Goal: Task Accomplishment & Management: Manage account settings

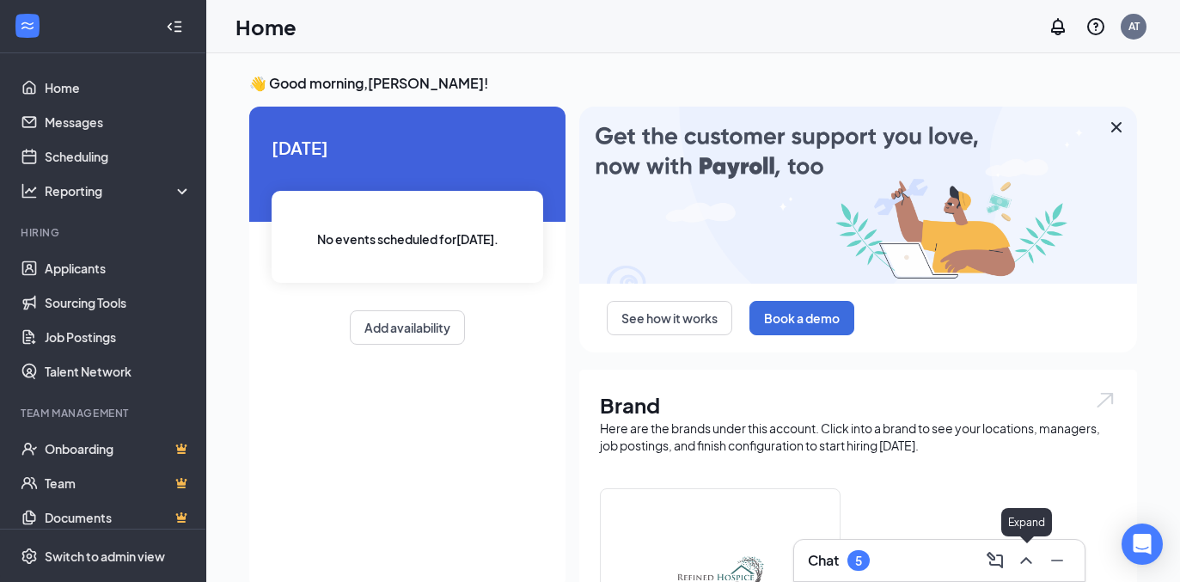
click at [1023, 555] on icon "ChevronUp" at bounding box center [1026, 560] width 21 height 21
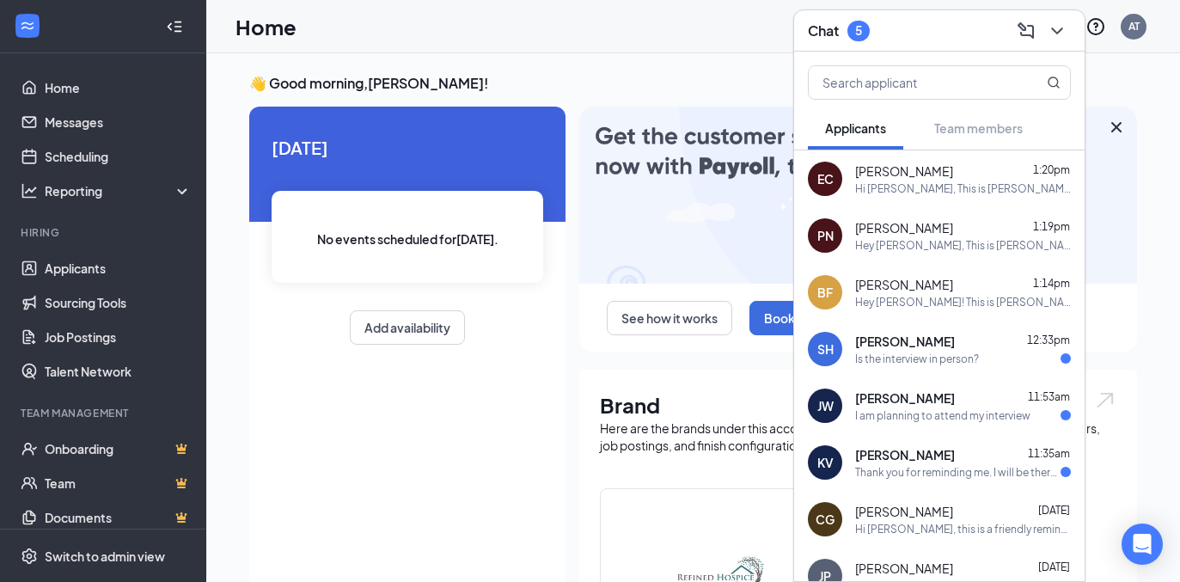
click at [904, 363] on div "Is the interview in person?" at bounding box center [917, 359] width 124 height 15
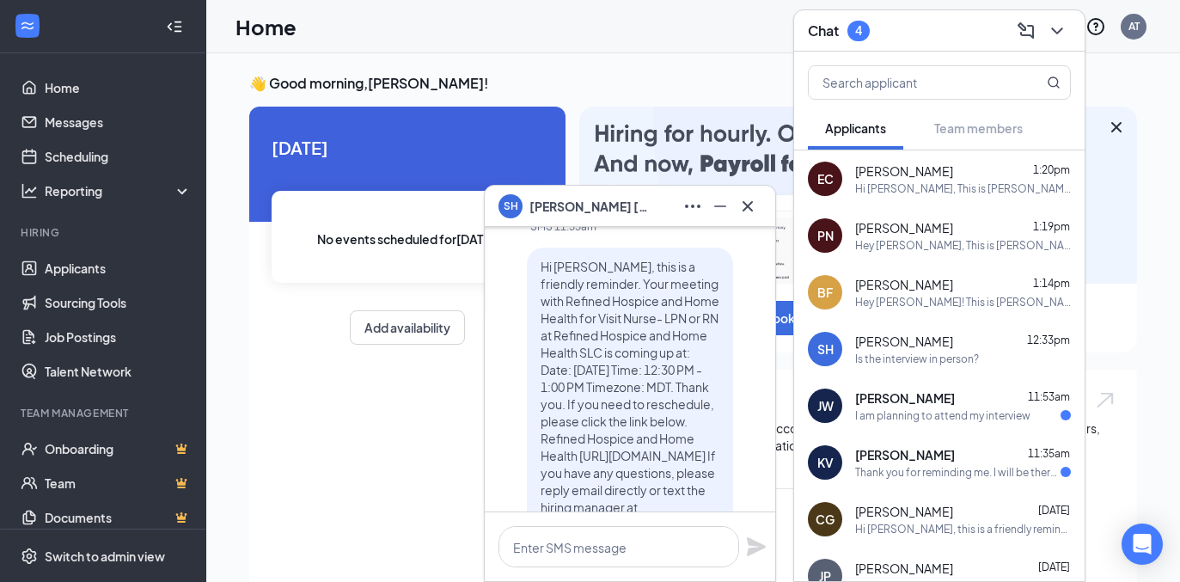
scroll to position [-132, 0]
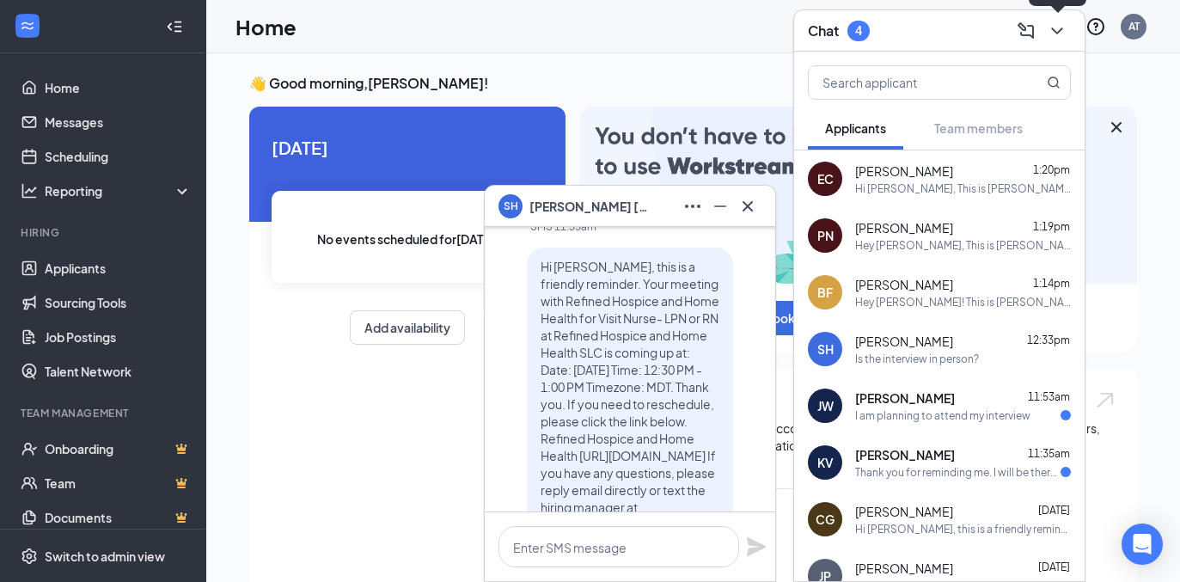
click at [1059, 32] on icon "ChevronDown" at bounding box center [1057, 31] width 21 height 21
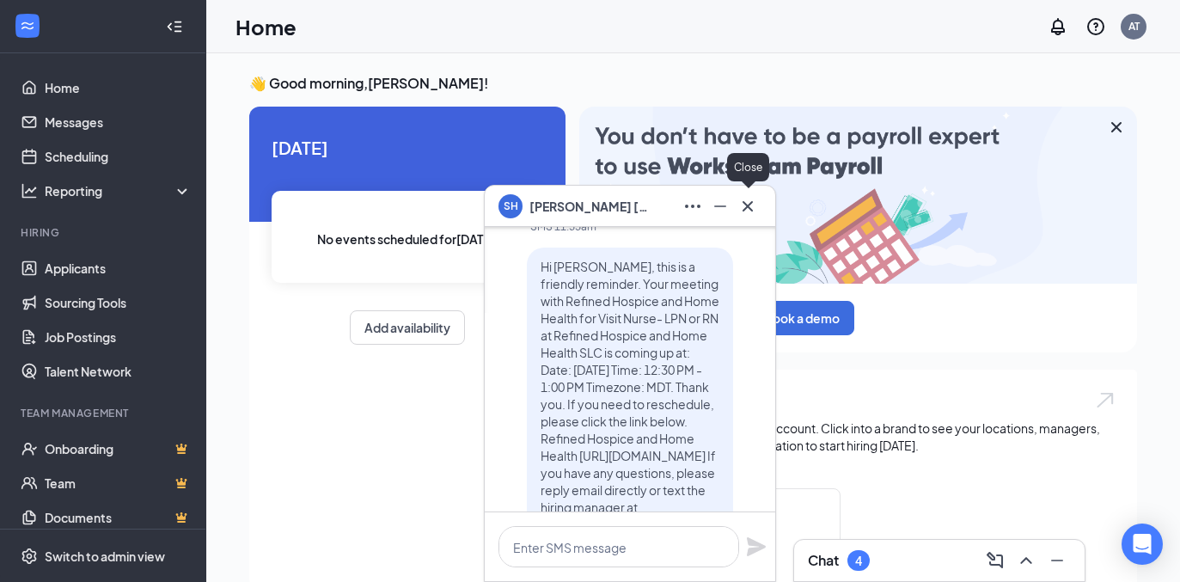
click at [745, 212] on icon "Cross" at bounding box center [748, 206] width 21 height 21
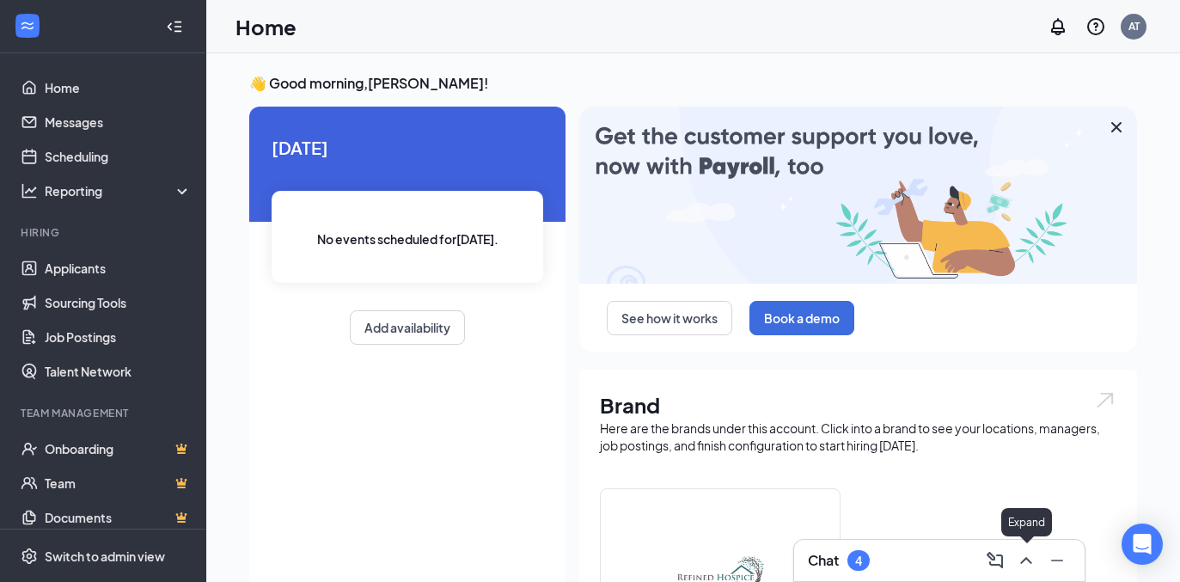
click at [1038, 559] on button at bounding box center [1027, 561] width 28 height 28
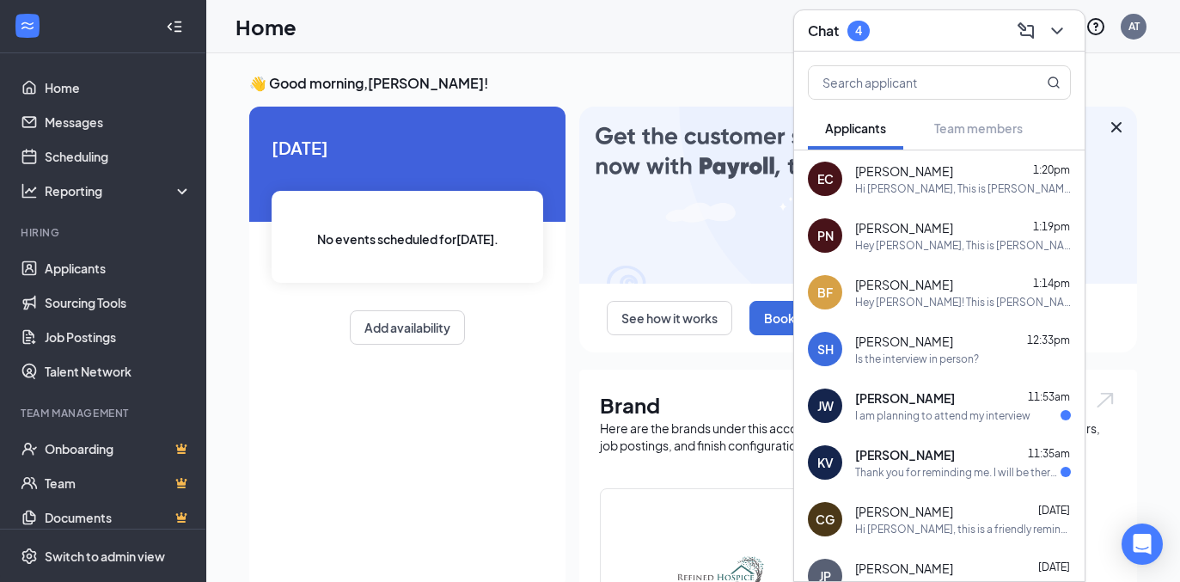
click at [899, 346] on span "[PERSON_NAME]" at bounding box center [904, 341] width 98 height 17
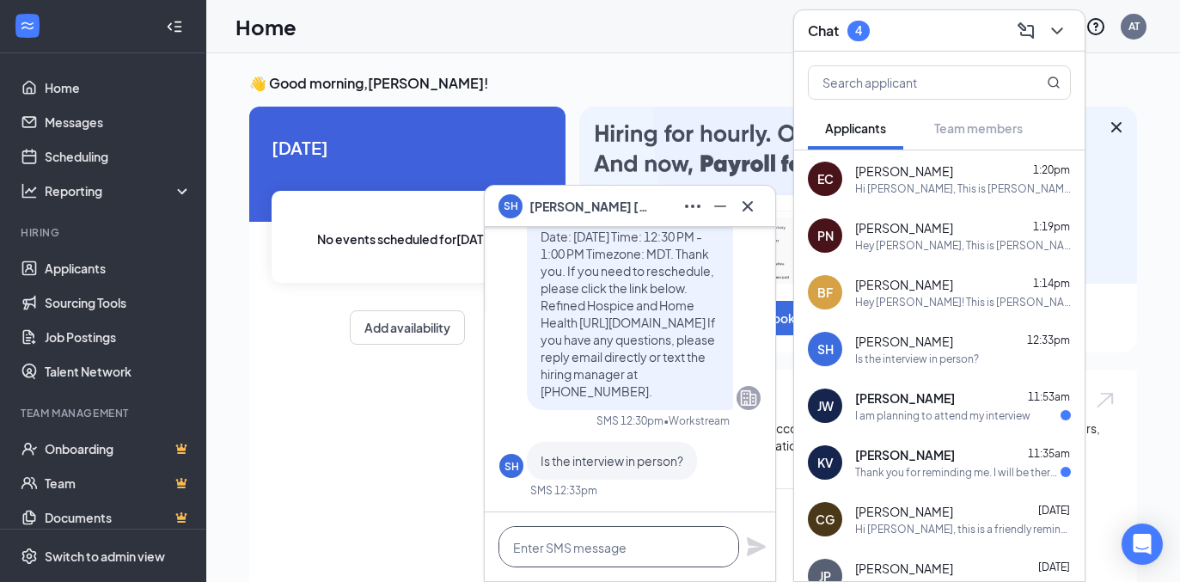
click at [572, 564] on textarea at bounding box center [619, 546] width 241 height 41
click at [562, 549] on textarea "Yes it is i person" at bounding box center [619, 546] width 241 height 41
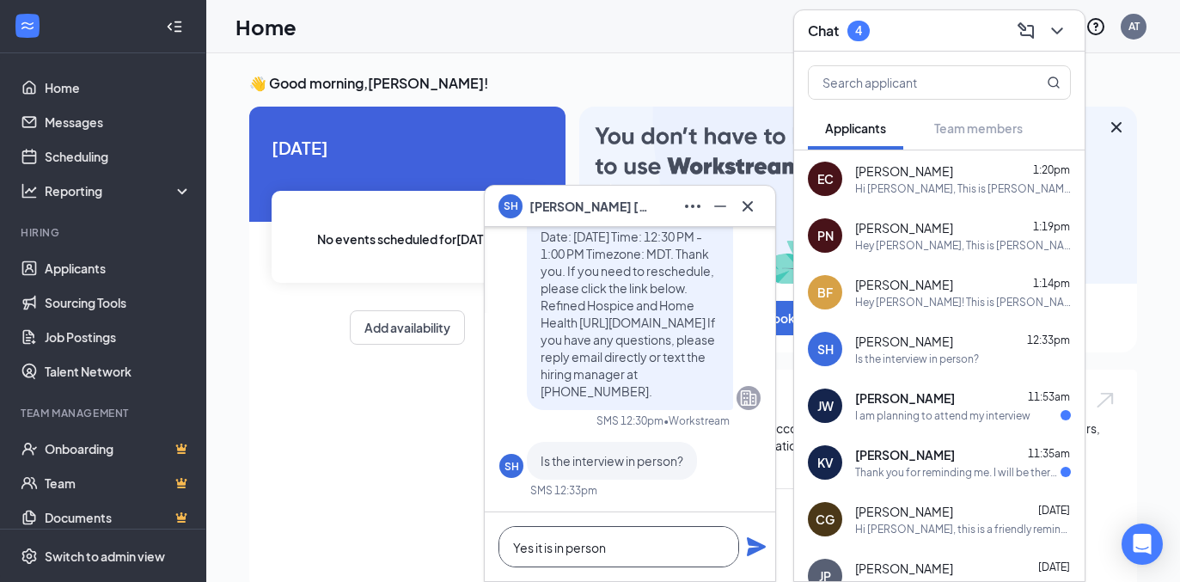
type textarea "Yes it is in person"
click at [757, 549] on icon "Plane" at bounding box center [756, 546] width 19 height 19
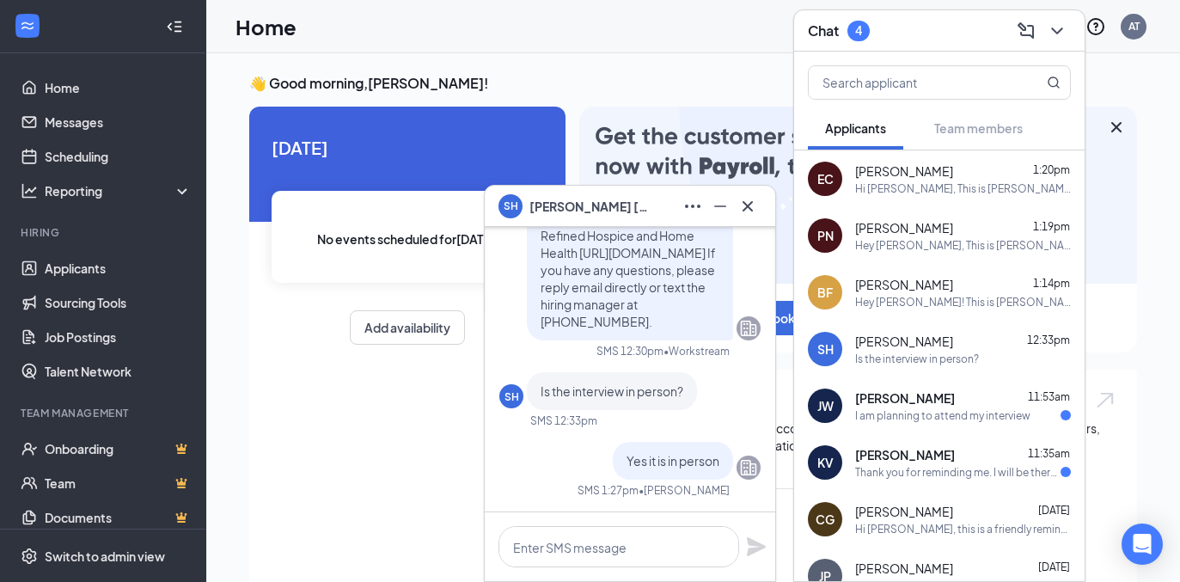
click at [898, 449] on span "[PERSON_NAME]" at bounding box center [905, 454] width 100 height 17
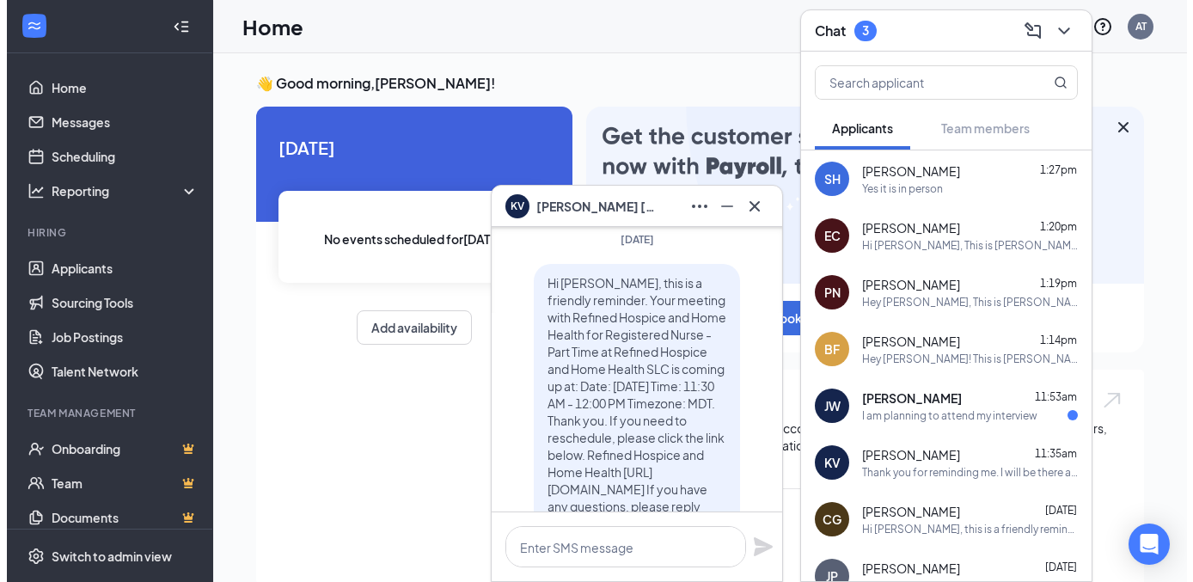
scroll to position [-401, 0]
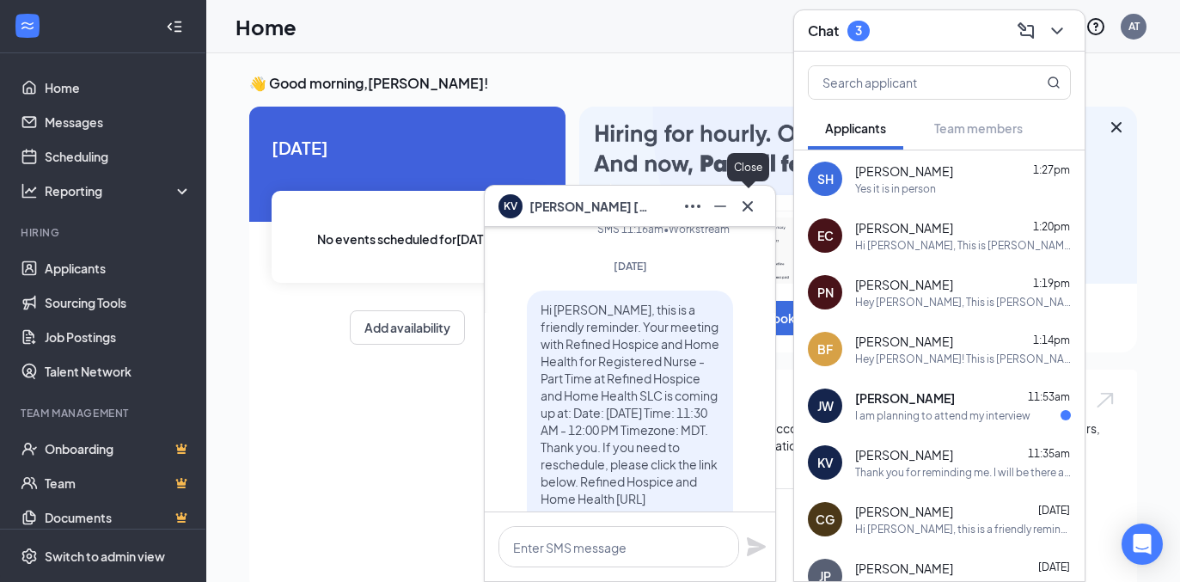
click at [755, 215] on icon "Cross" at bounding box center [748, 206] width 21 height 21
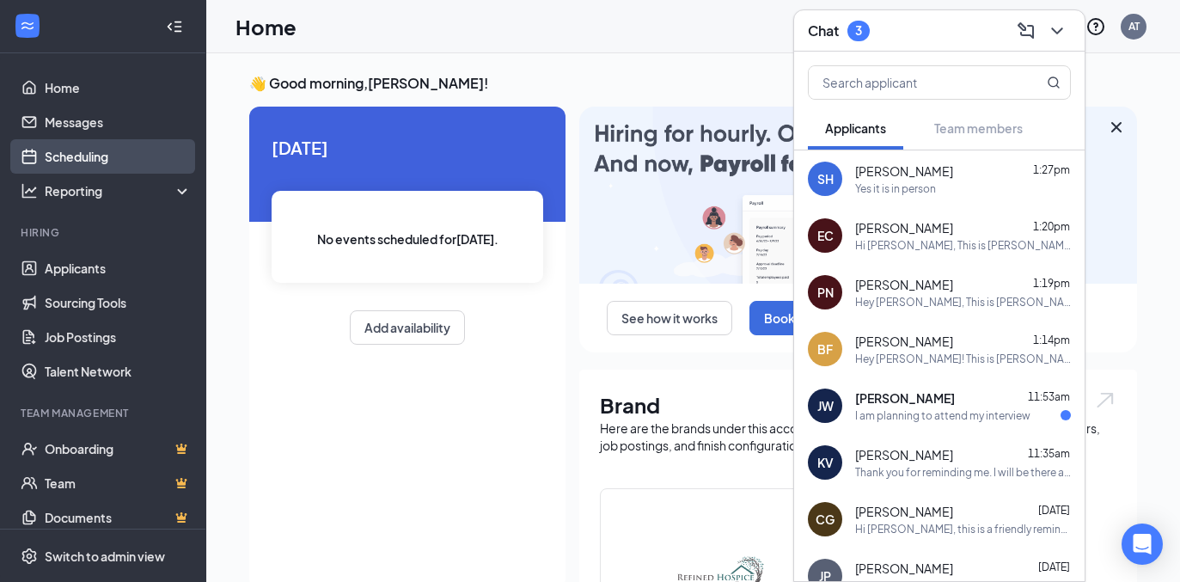
click at [67, 153] on link "Scheduling" at bounding box center [118, 156] width 147 height 34
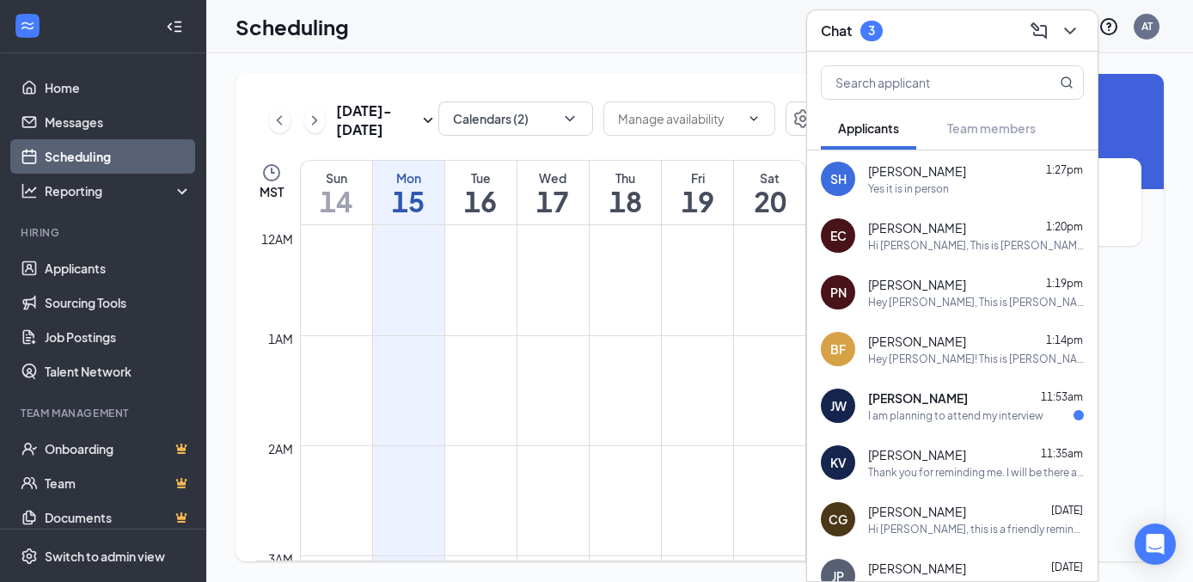
scroll to position [845, 0]
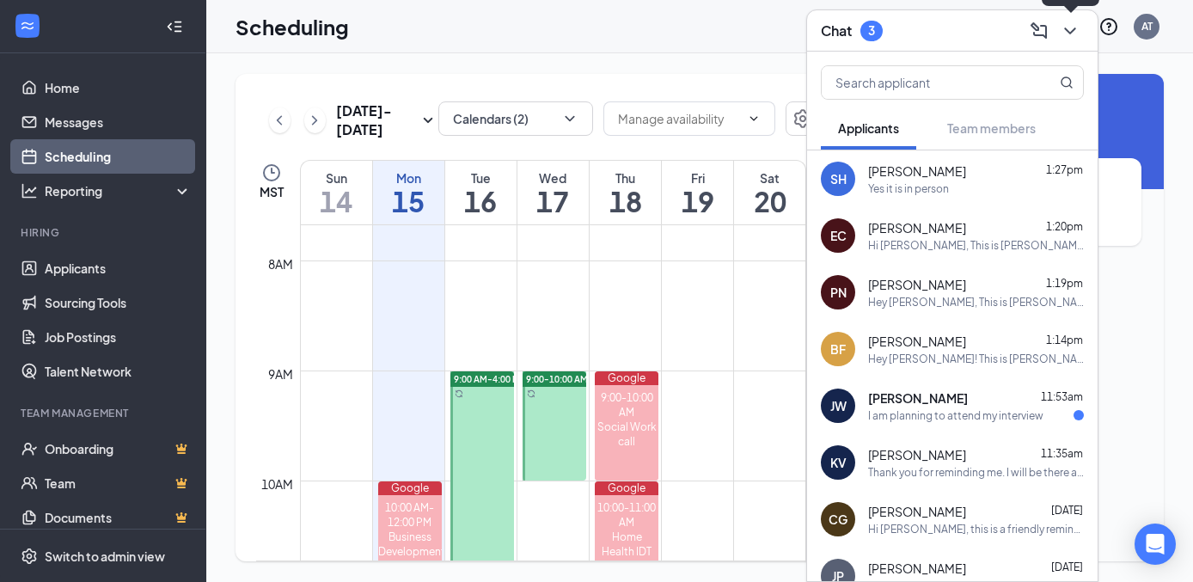
click at [1073, 28] on icon "ChevronDown" at bounding box center [1070, 31] width 21 height 21
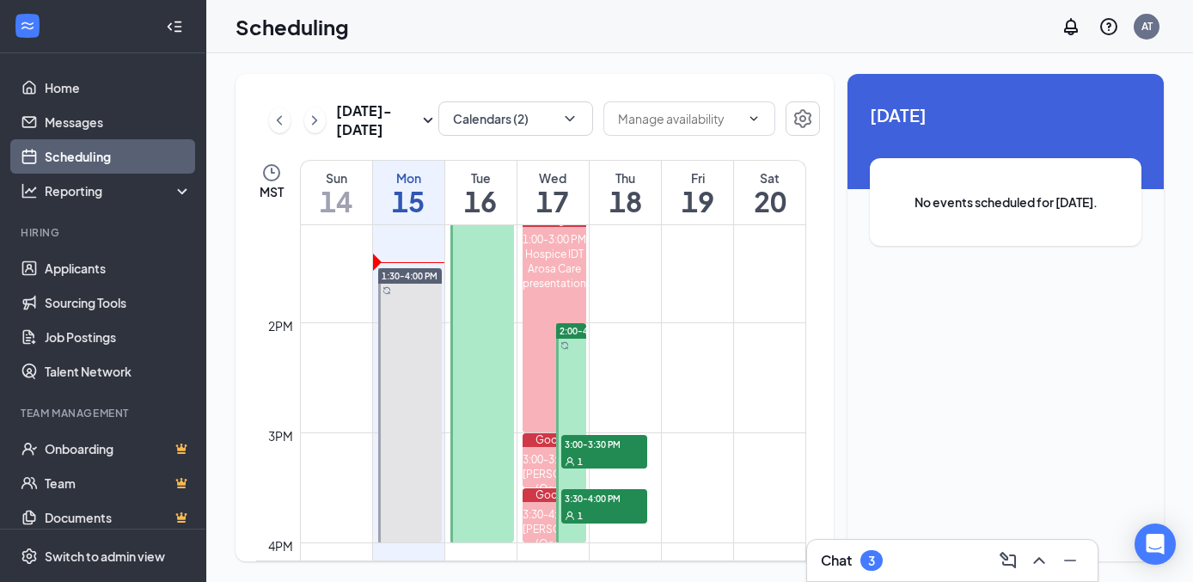
scroll to position [1471, 0]
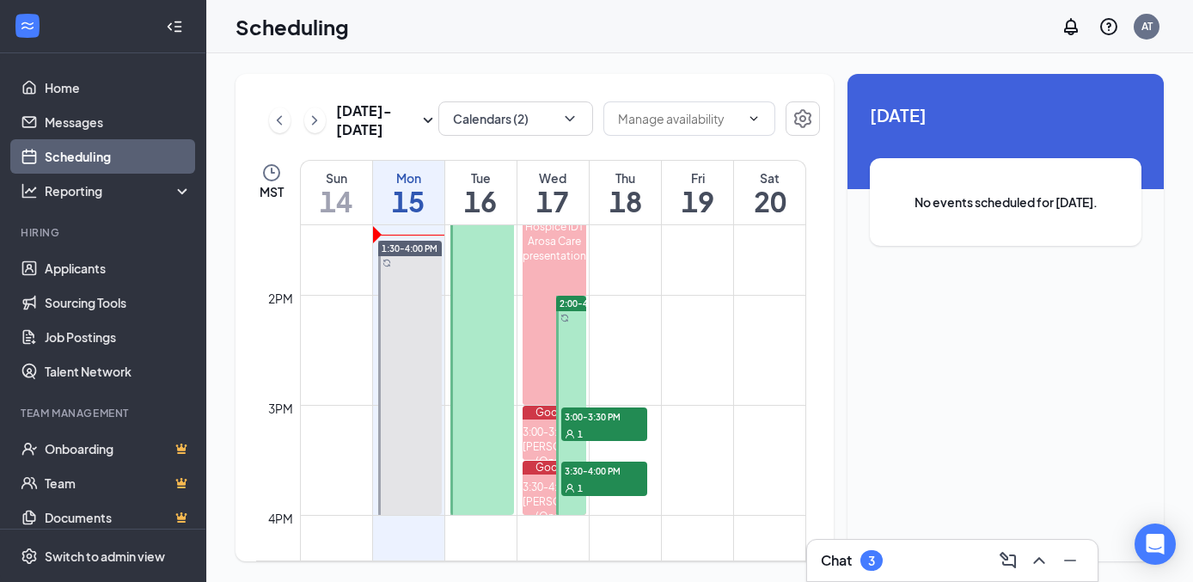
click at [601, 438] on div "1" at bounding box center [604, 433] width 86 height 17
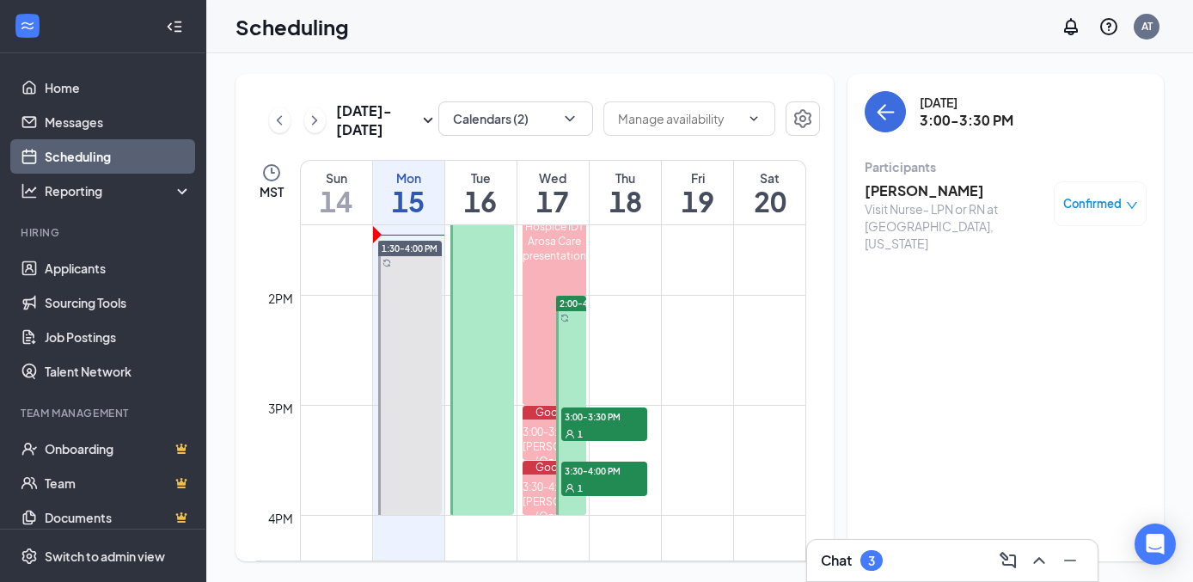
click at [595, 481] on div "1" at bounding box center [604, 487] width 86 height 17
click at [912, 194] on h3 "[PERSON_NAME]" at bounding box center [955, 190] width 181 height 19
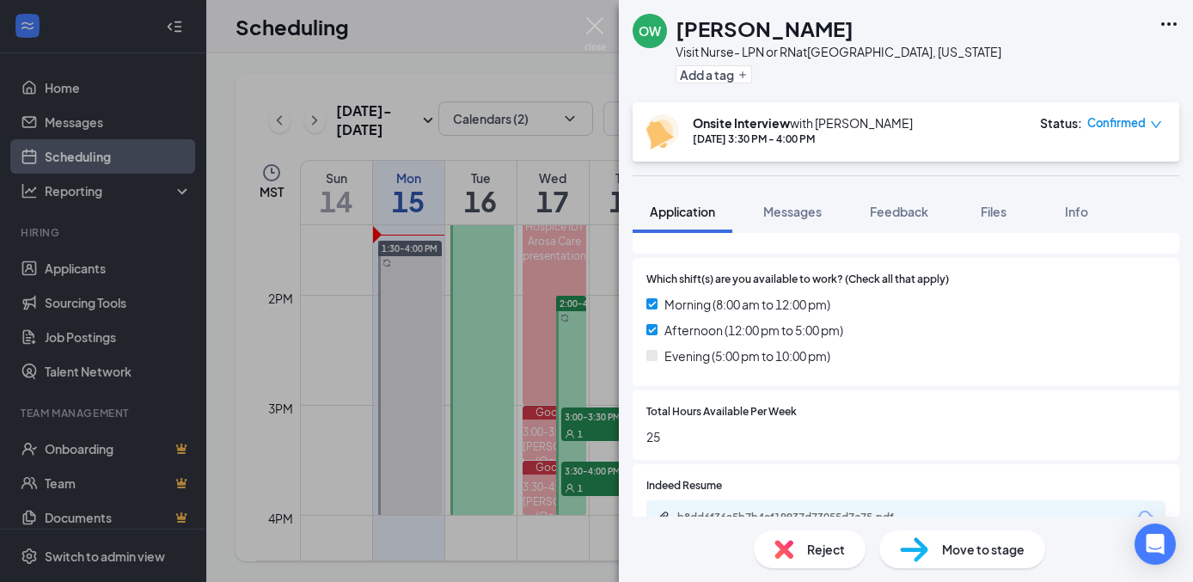
scroll to position [567, 0]
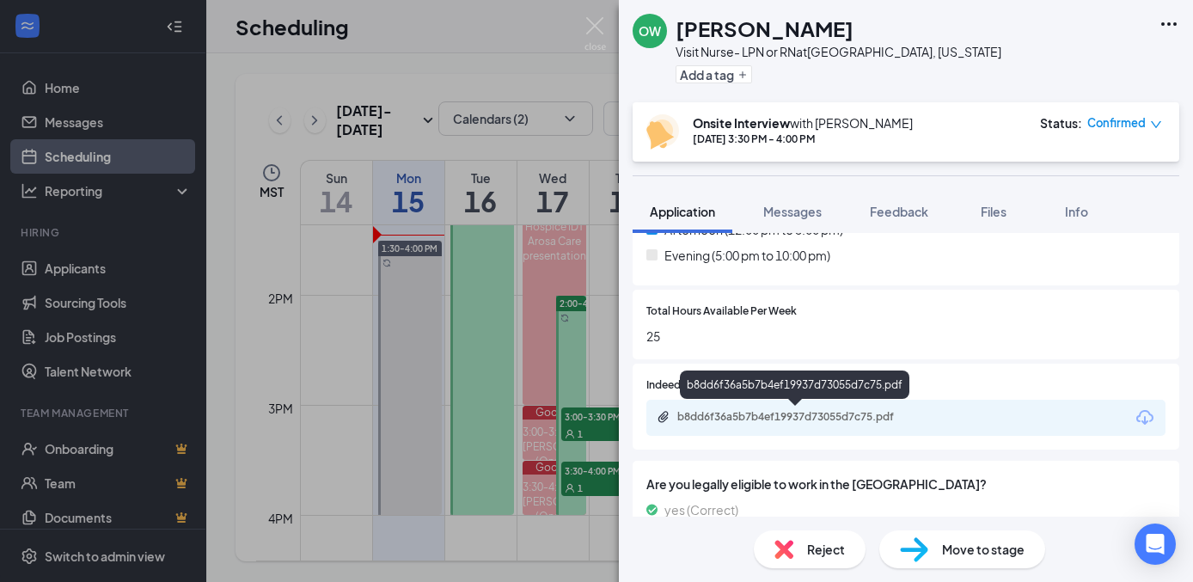
click at [833, 413] on div "b8dd6f36a5b7b4ef19937d73055d7c75.pdf" at bounding box center [798, 417] width 241 height 14
click at [706, 418] on div "b8dd6f36a5b7b4ef19937d73055d7c75.pdf" at bounding box center [798, 417] width 241 height 14
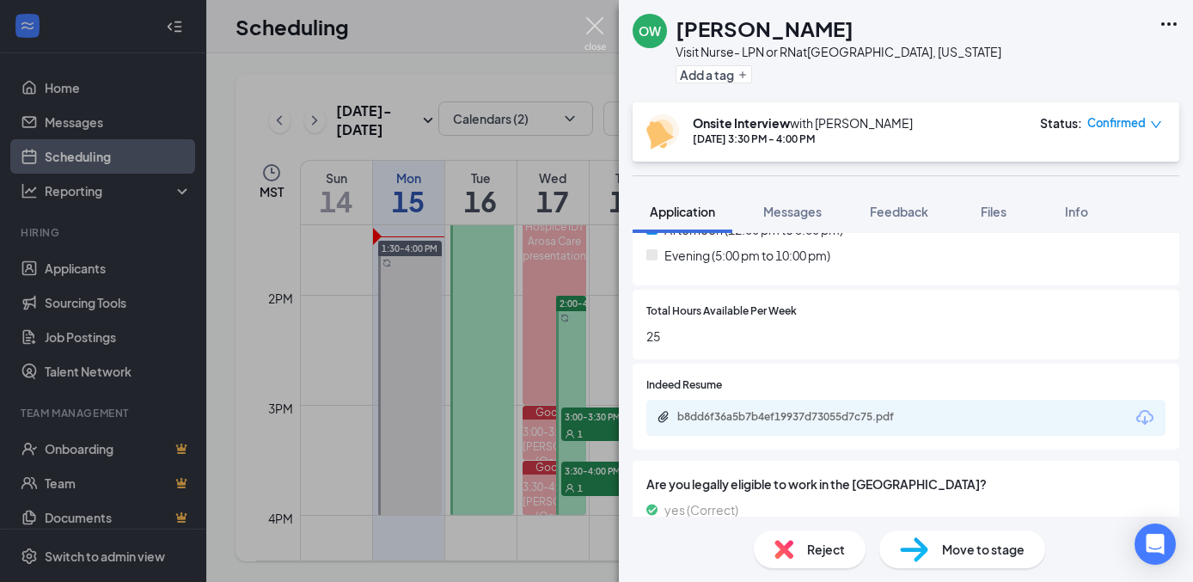
click at [602, 34] on img at bounding box center [595, 34] width 21 height 34
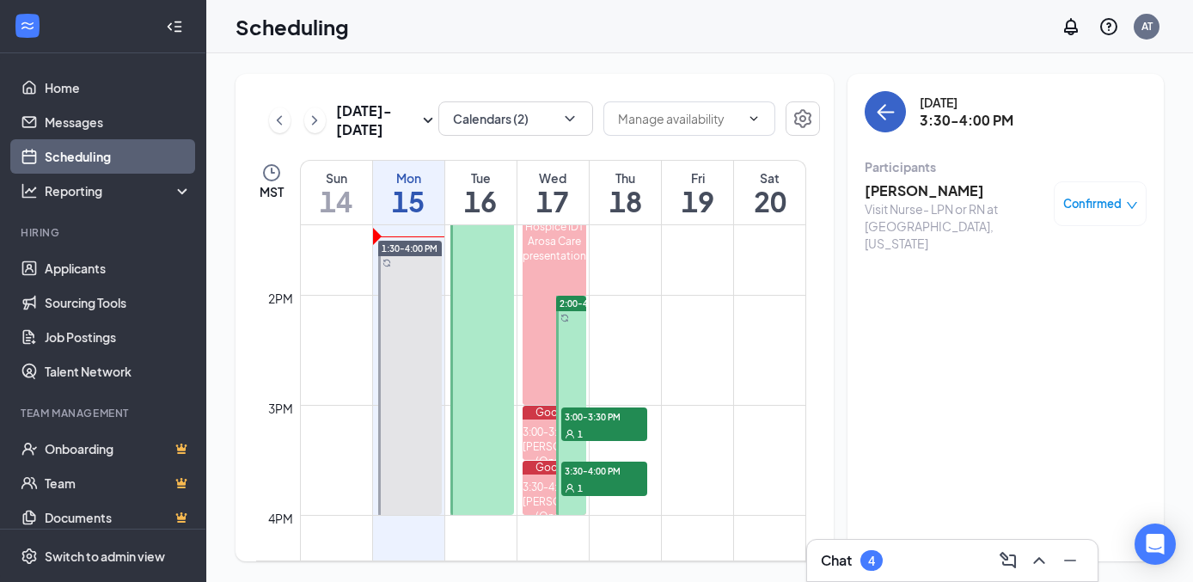
click at [888, 111] on icon "ArrowLeft" at bounding box center [885, 111] width 21 height 21
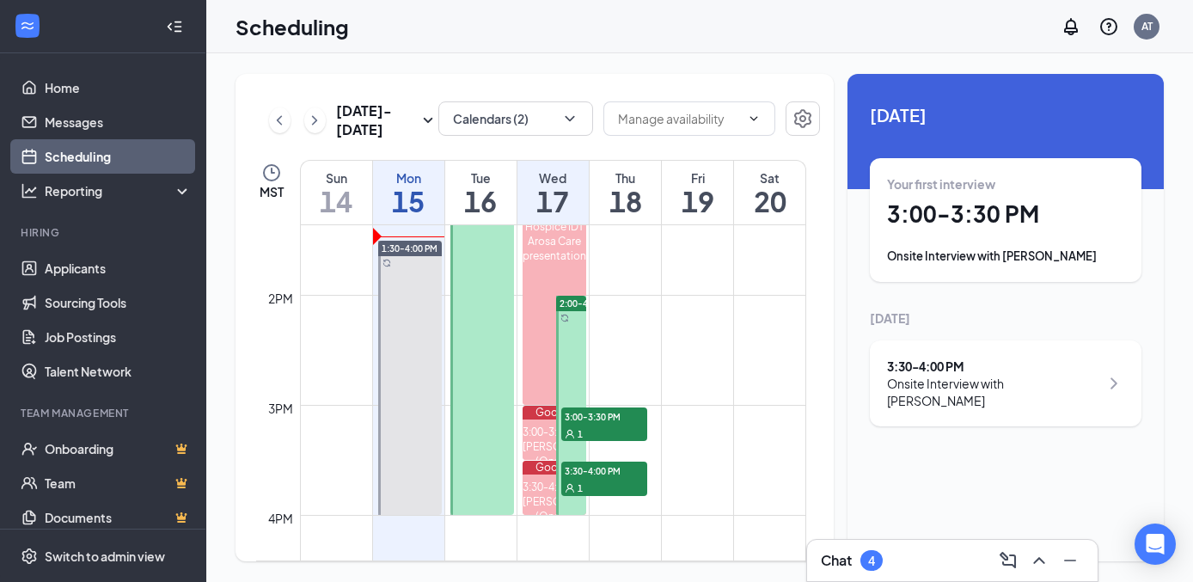
click at [1014, 226] on h1 "3:00 - 3:30 PM" at bounding box center [1005, 213] width 237 height 29
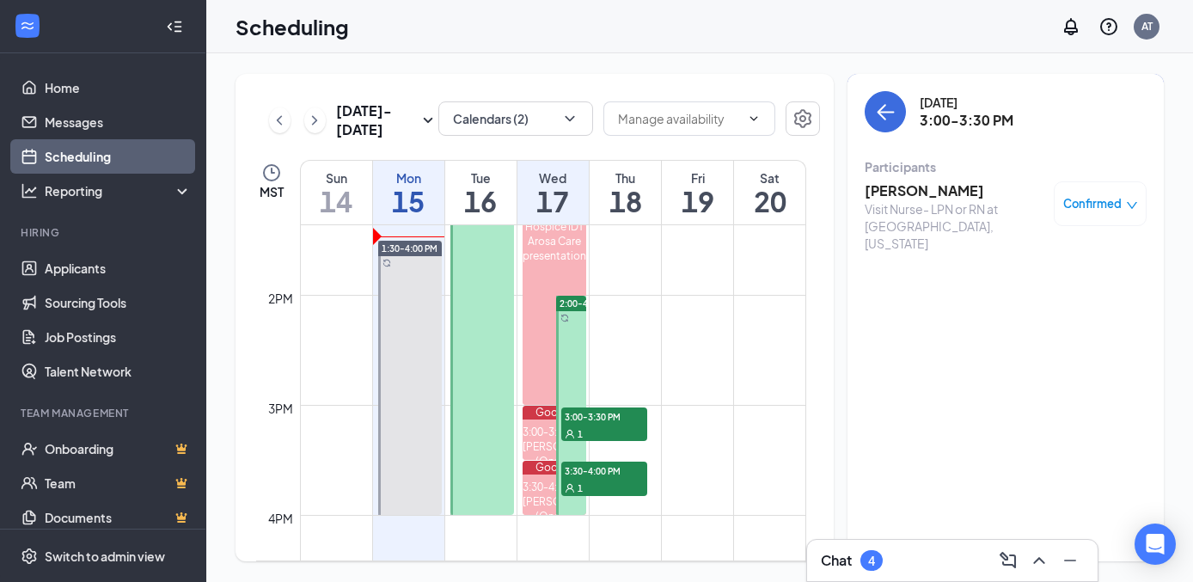
click at [885, 192] on h3 "[PERSON_NAME]" at bounding box center [955, 190] width 181 height 19
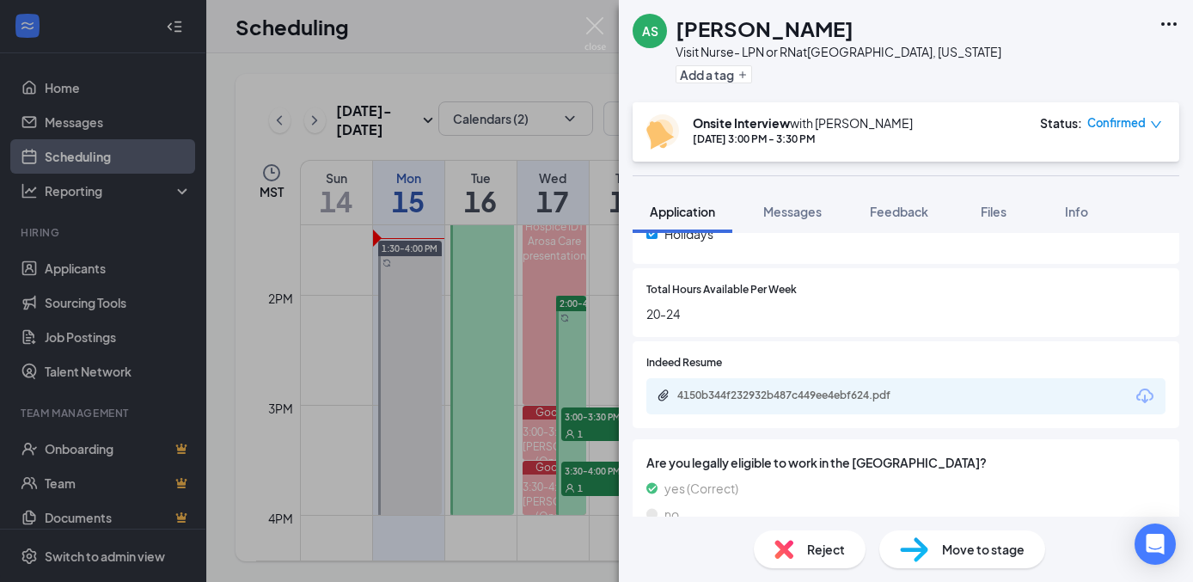
scroll to position [745, 0]
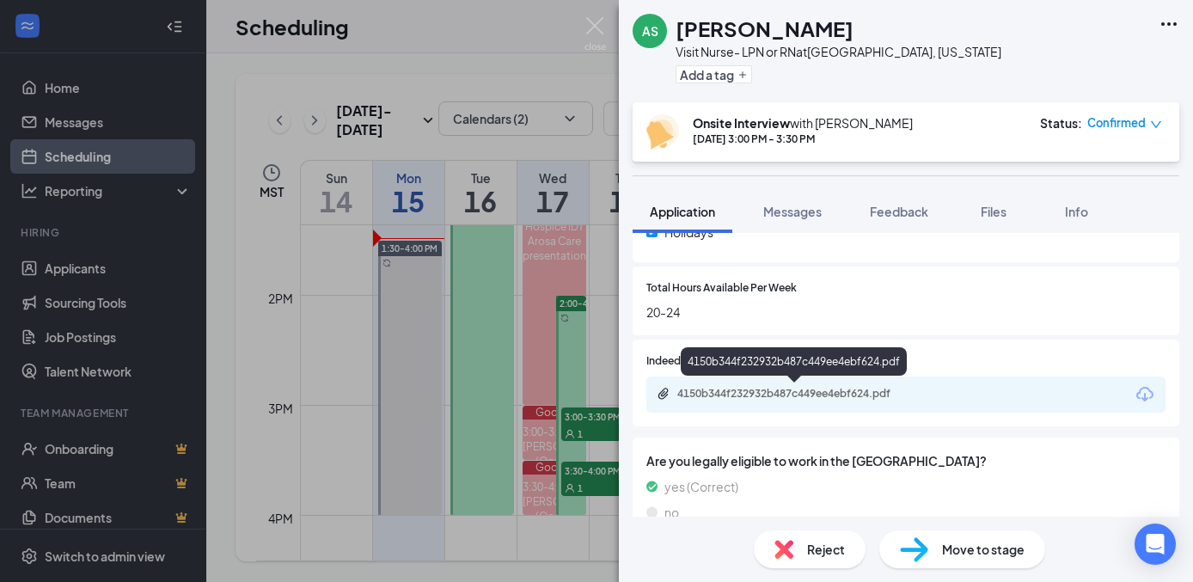
click at [831, 398] on div "4150b344f232932b487c449ee4ebf624.pdf" at bounding box center [798, 394] width 241 height 14
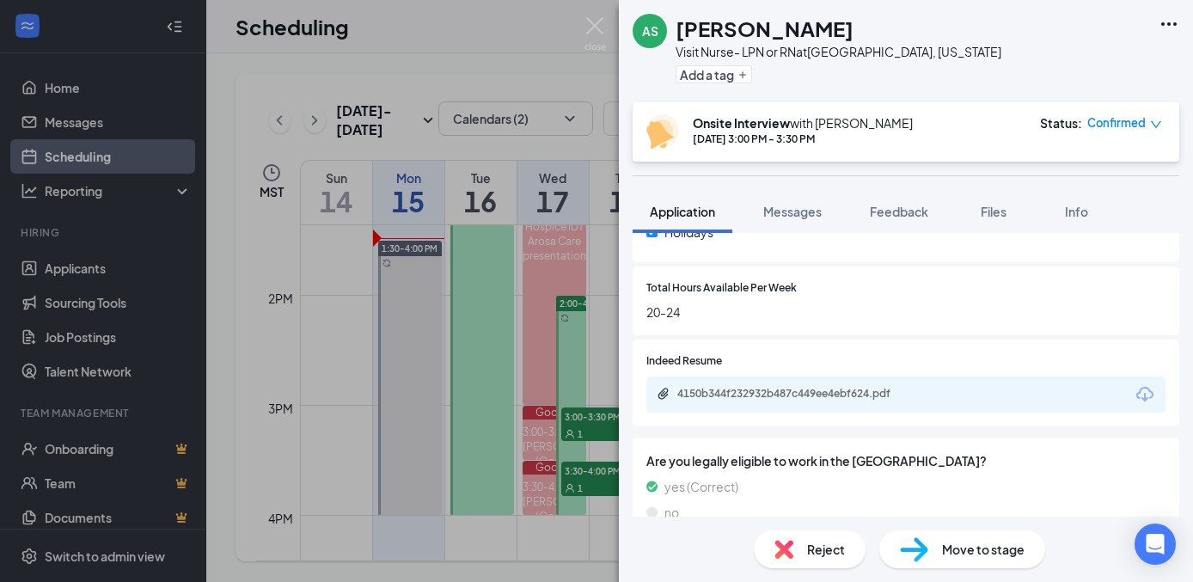
click at [592, 33] on img at bounding box center [595, 34] width 21 height 34
